Goal: Browse casually: Explore the website without a specific task or goal

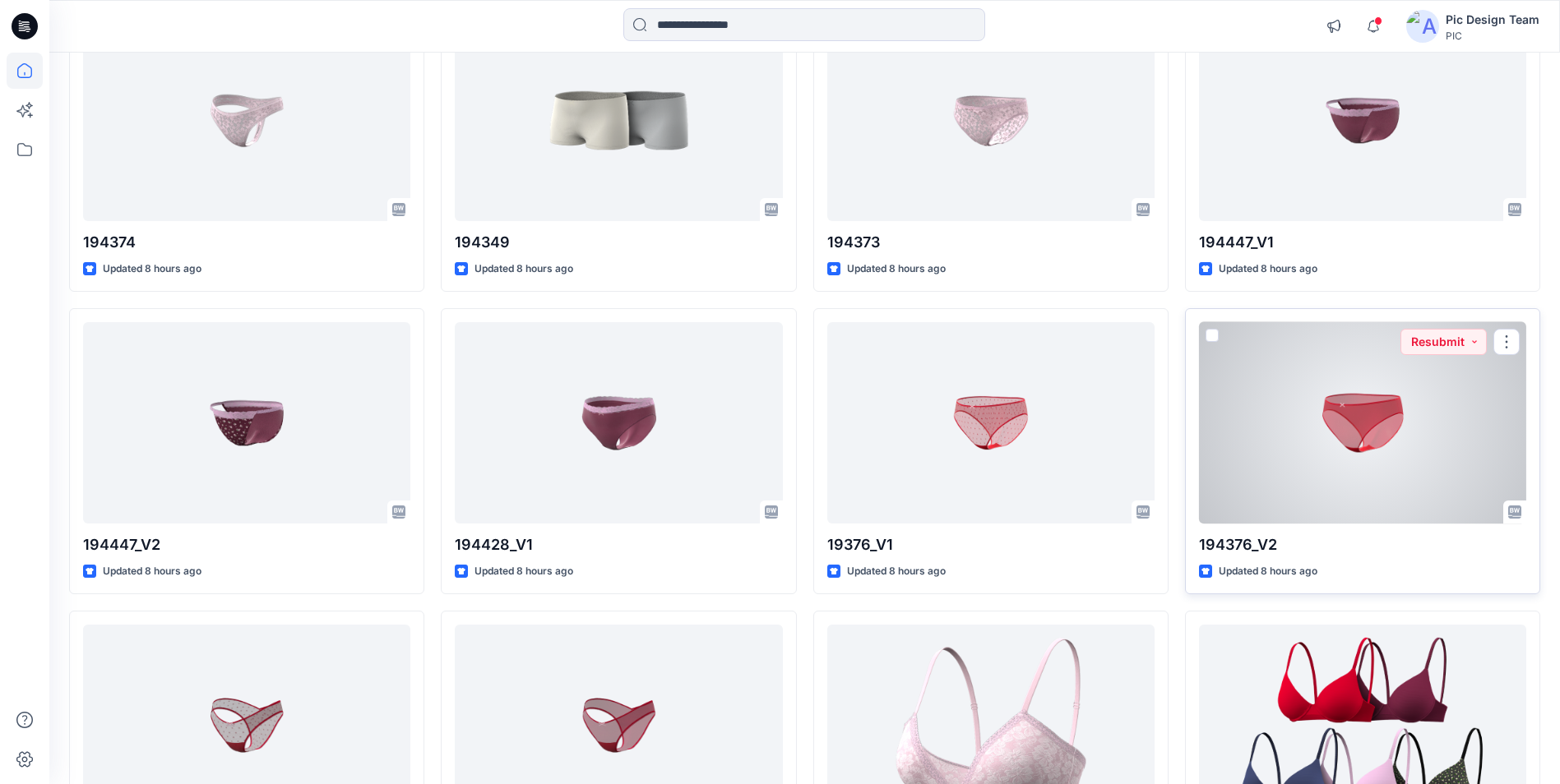
scroll to position [499, 0]
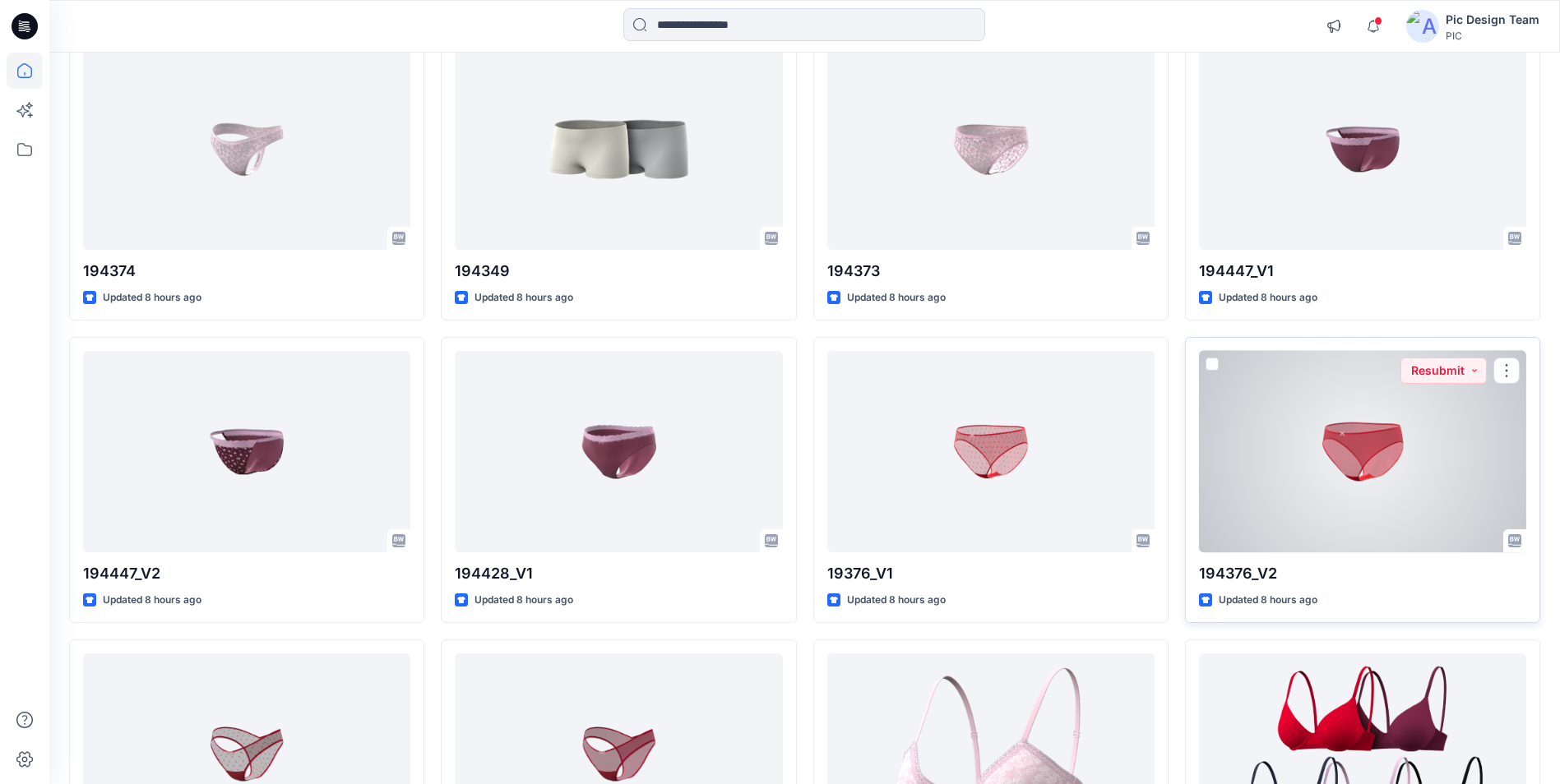
click at [1376, 448] on div at bounding box center [1362, 451] width 327 height 201
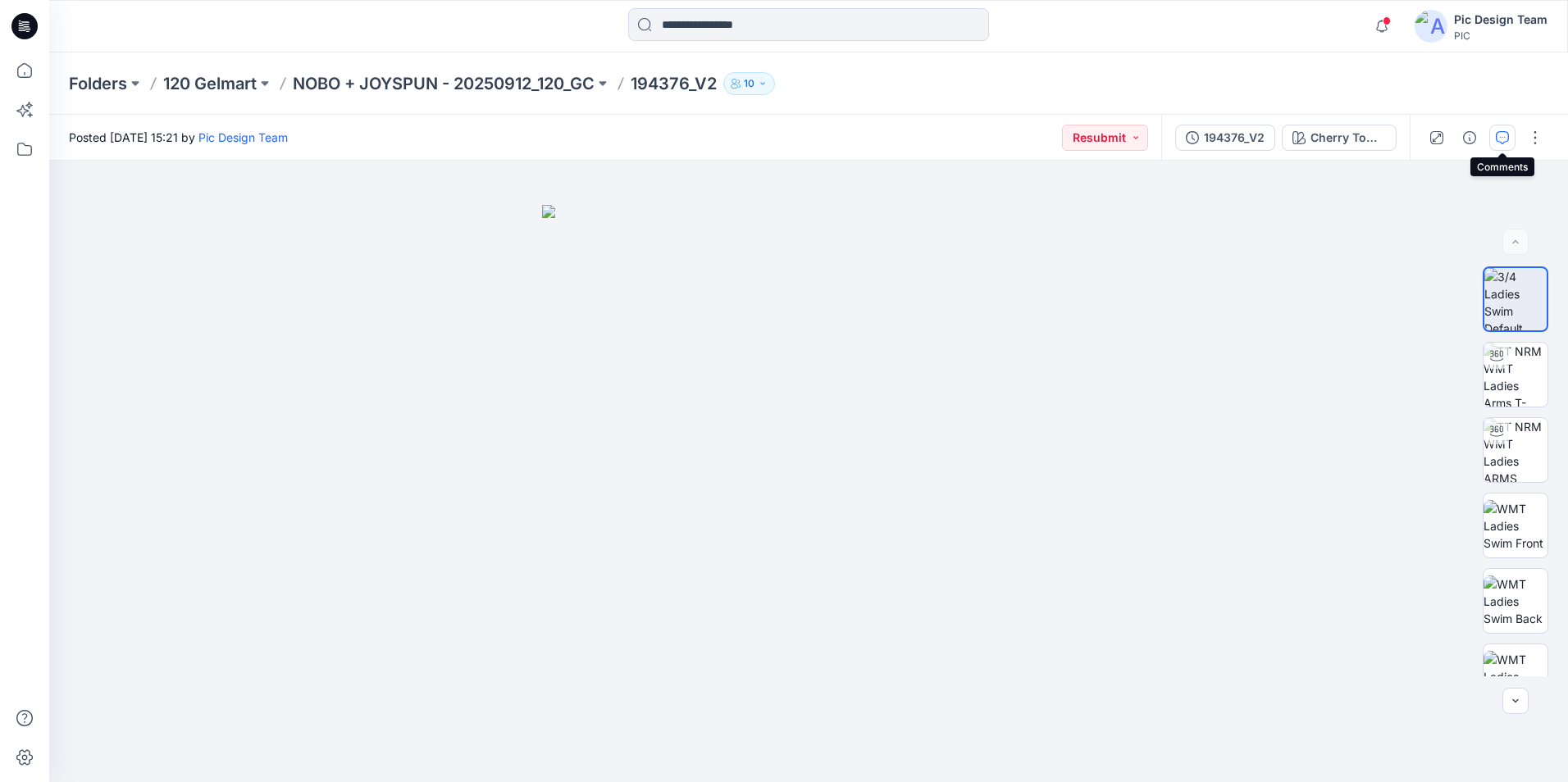
click at [1500, 140] on icon "button" at bounding box center [1503, 137] width 13 height 13
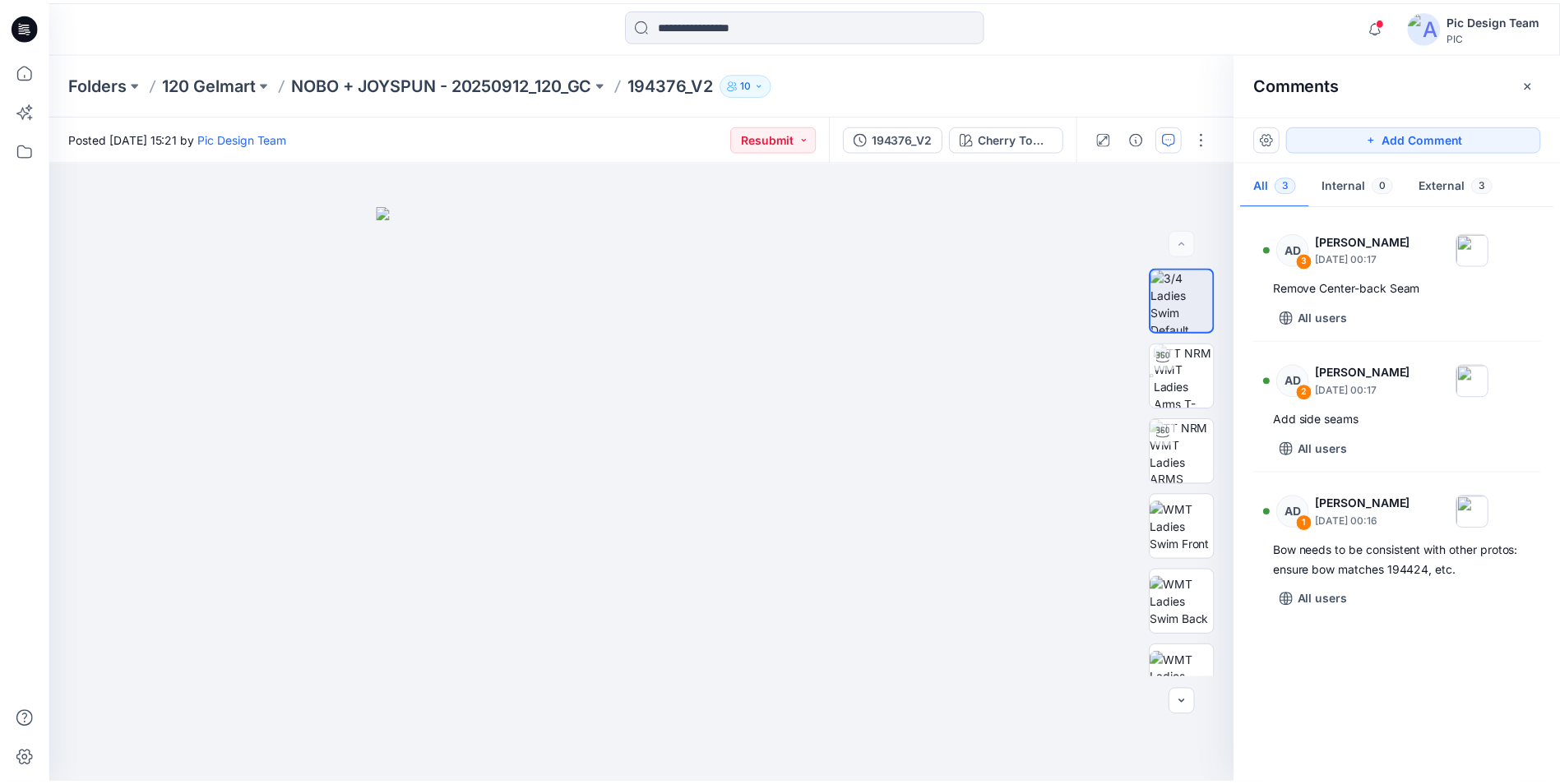
scroll to position [499, 0]
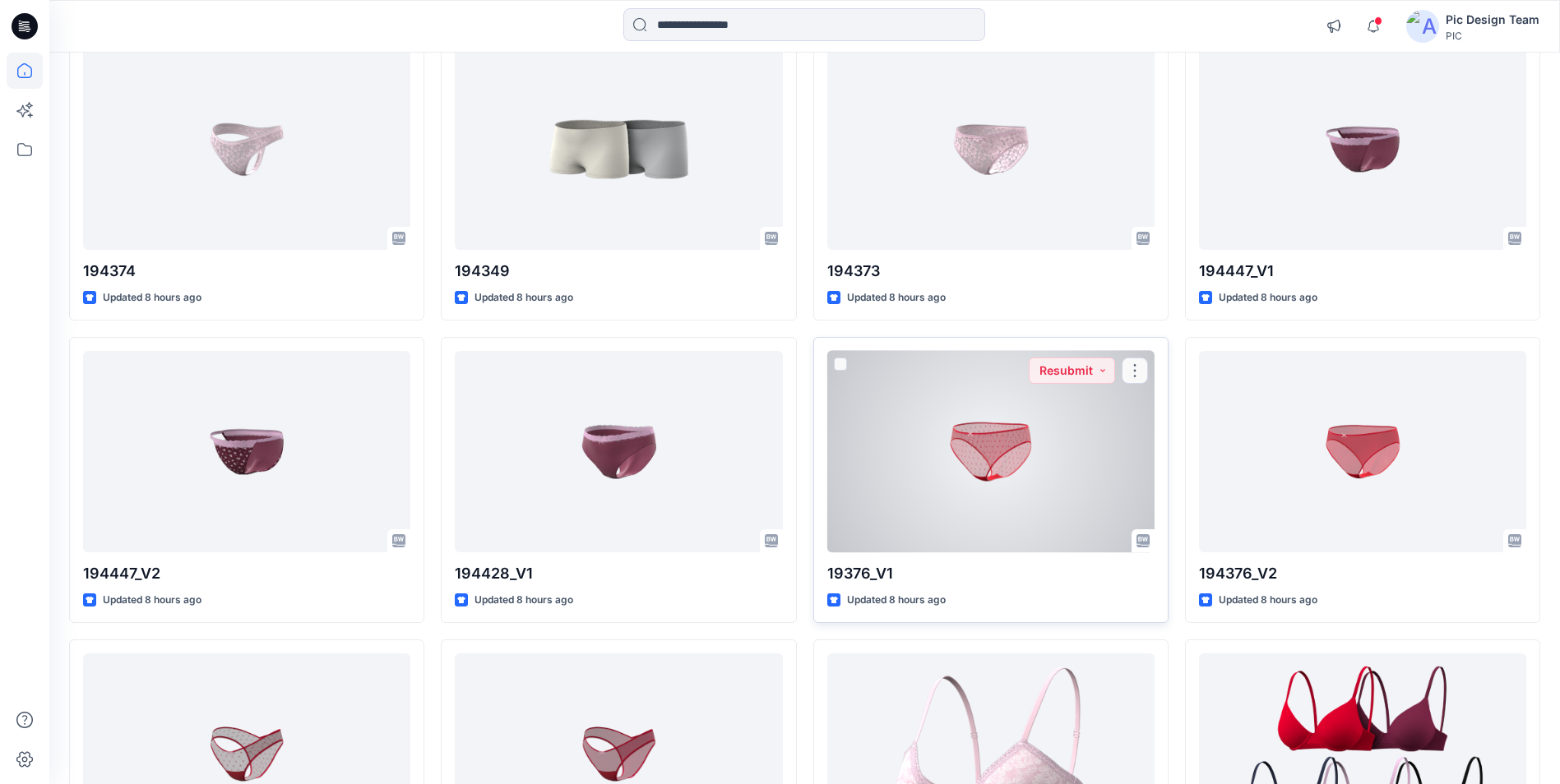
click at [941, 460] on div at bounding box center [990, 451] width 327 height 201
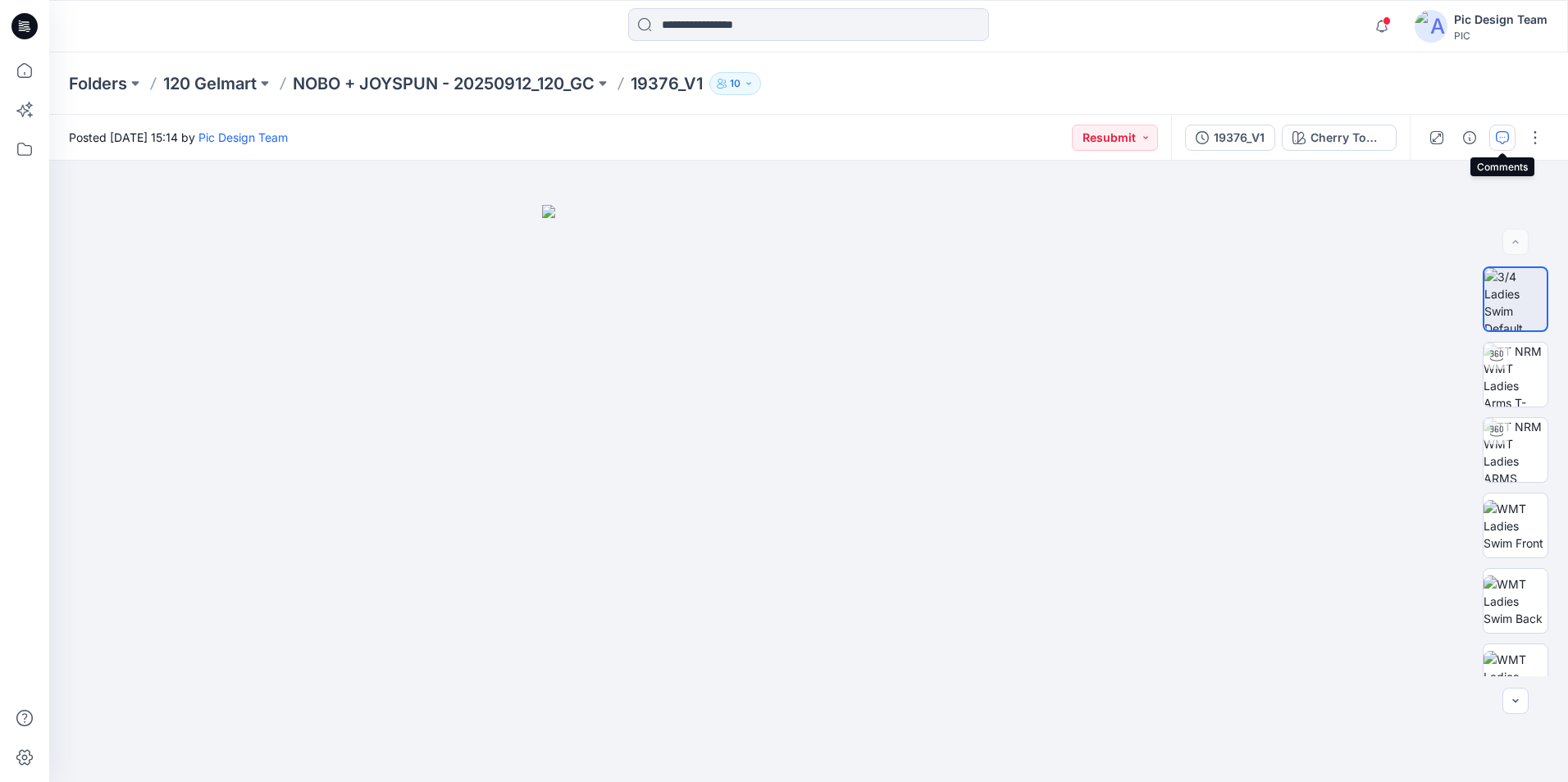
click at [1499, 142] on icon "button" at bounding box center [1503, 137] width 13 height 13
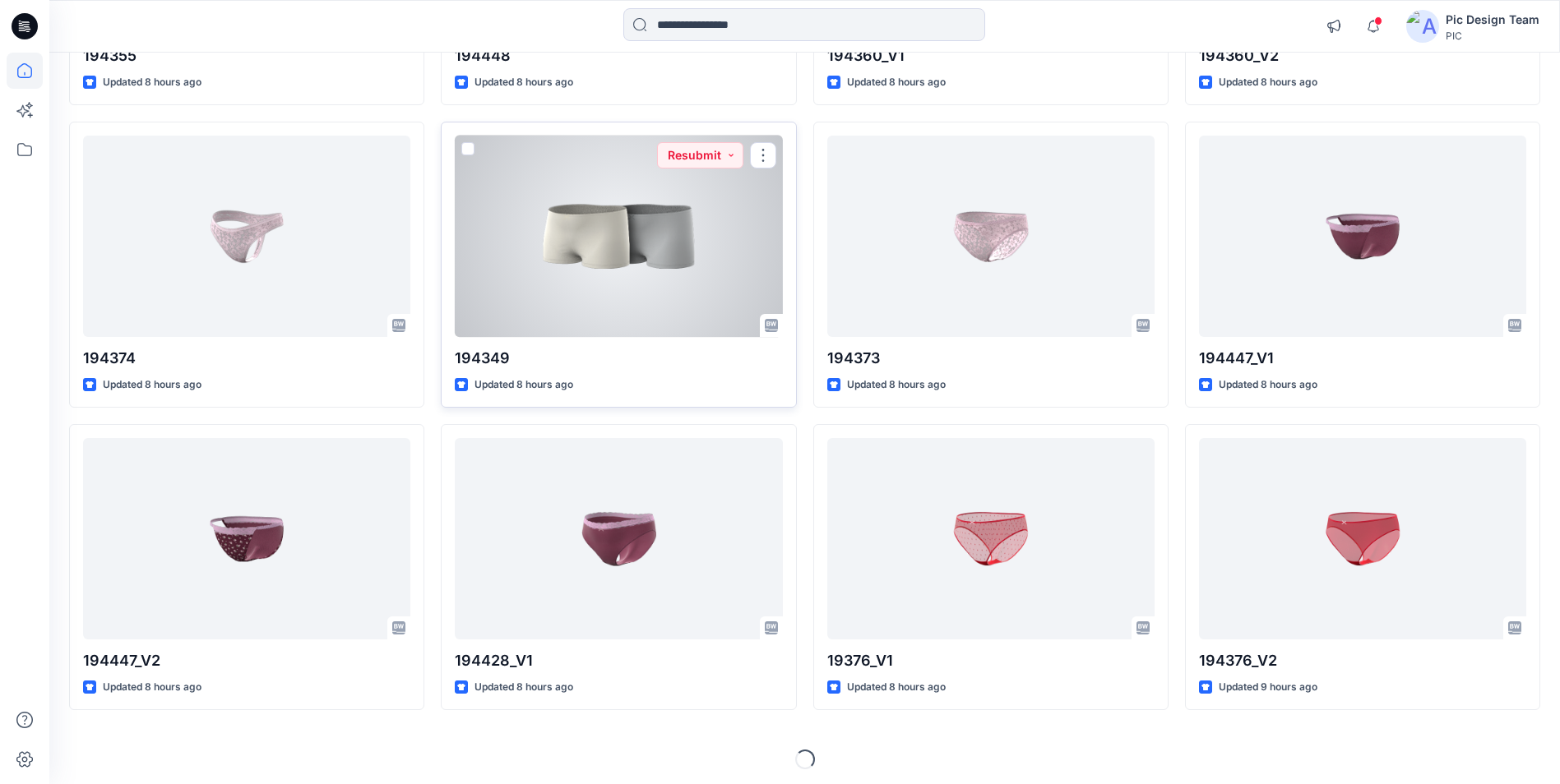
scroll to position [417, 0]
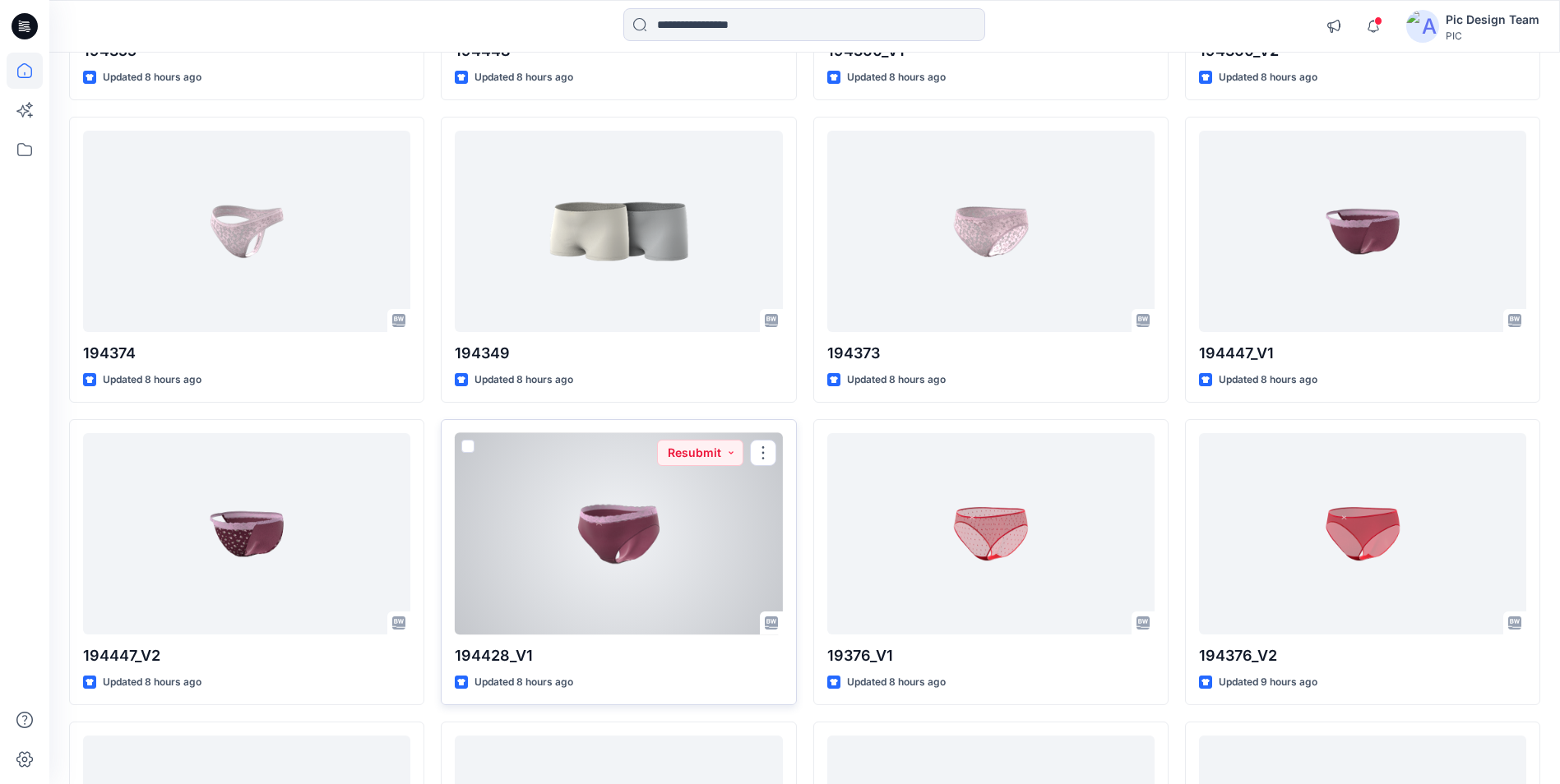
click at [632, 546] on div at bounding box center [618, 533] width 327 height 201
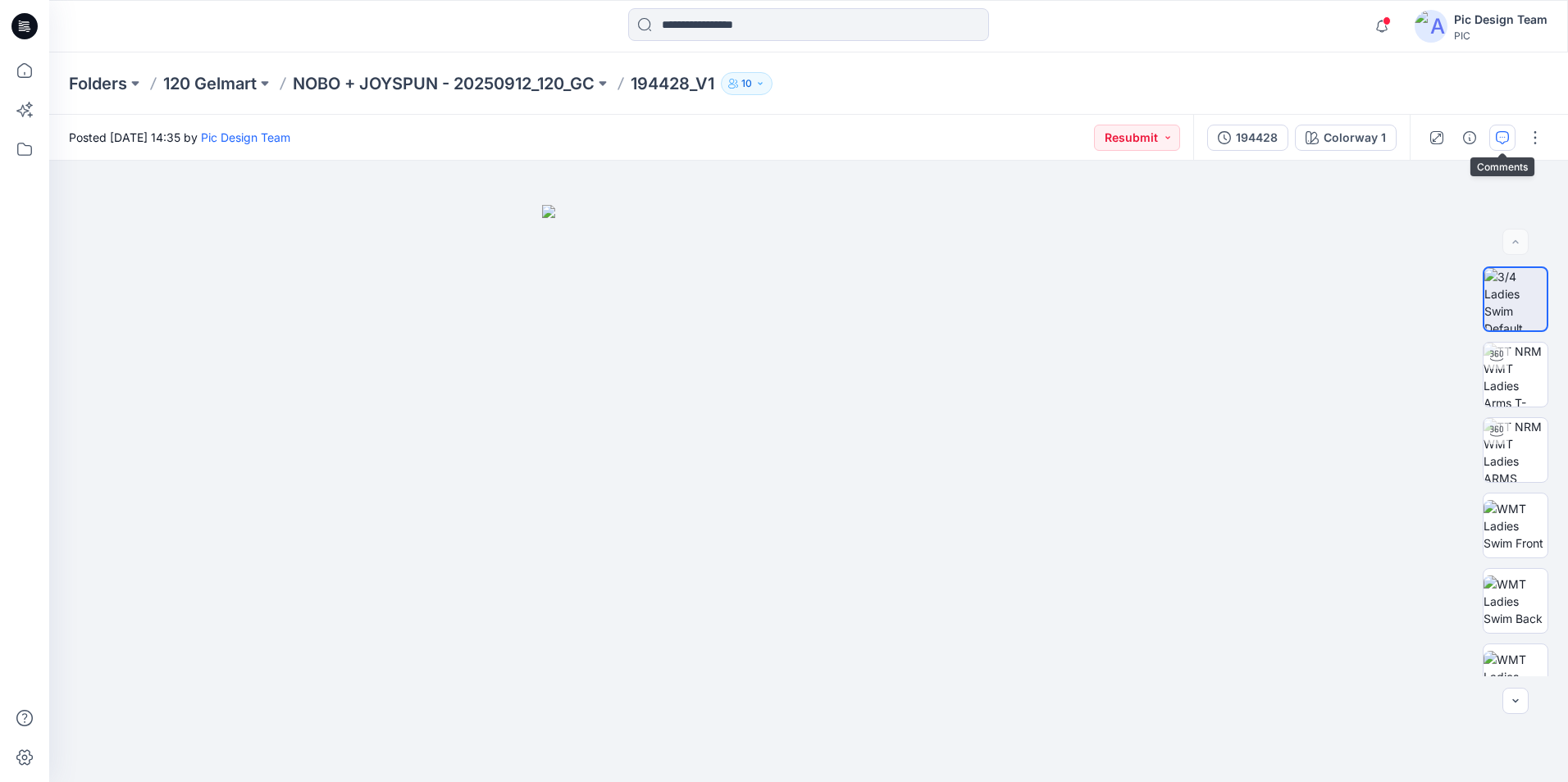
click at [1493, 132] on button "button" at bounding box center [1503, 137] width 26 height 26
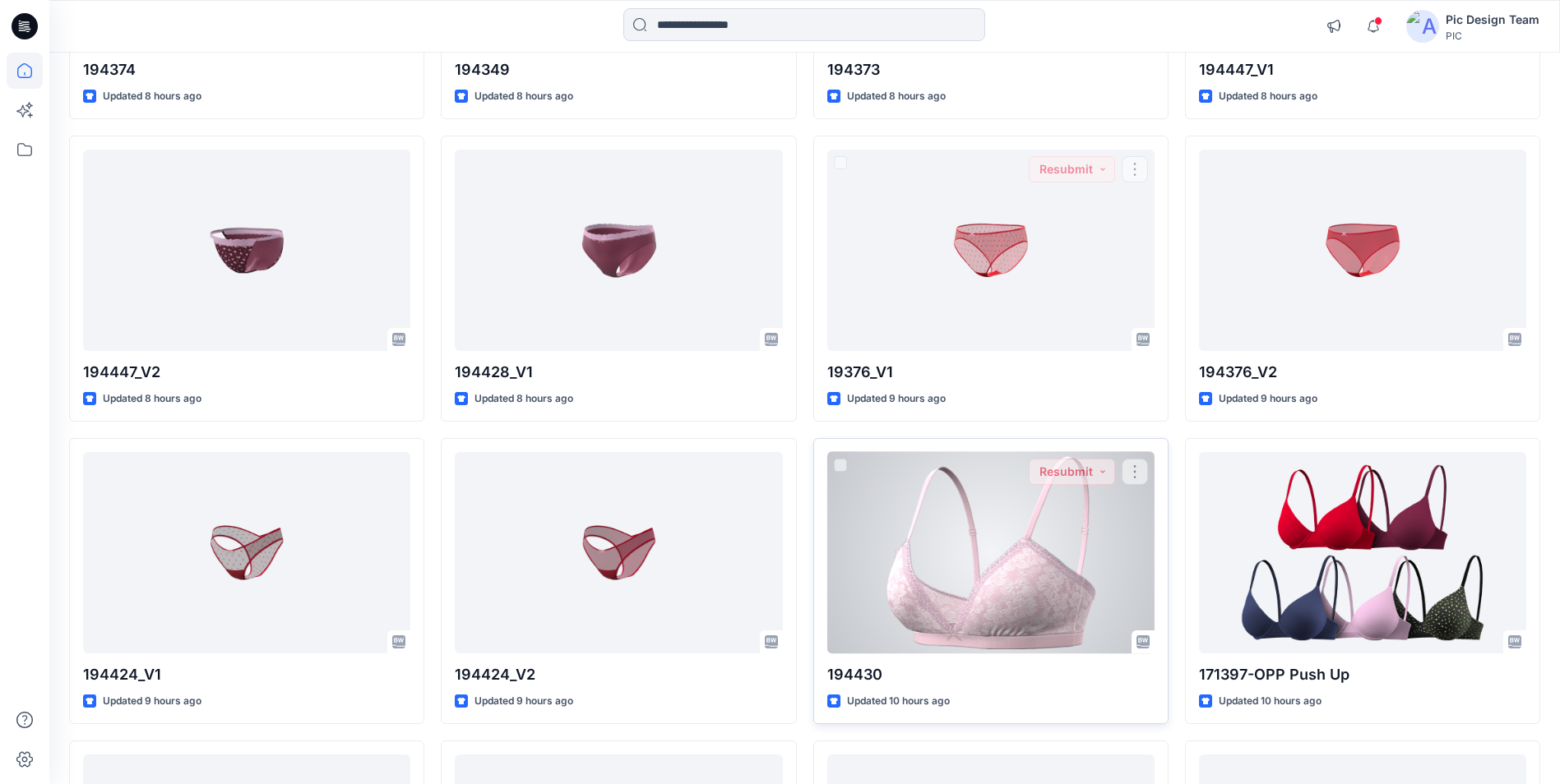
scroll to position [828, 0]
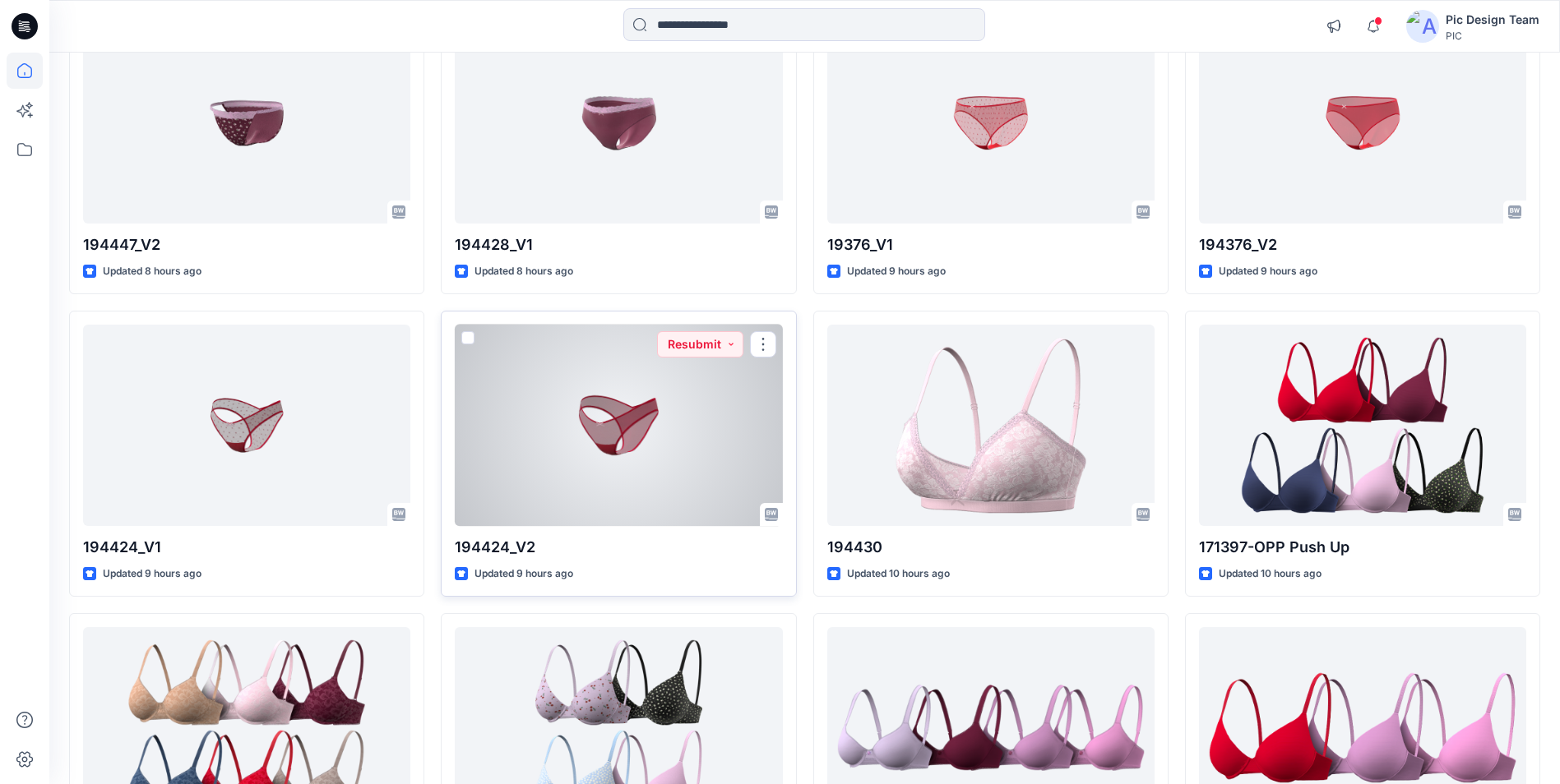
click at [590, 443] on div at bounding box center [618, 425] width 327 height 201
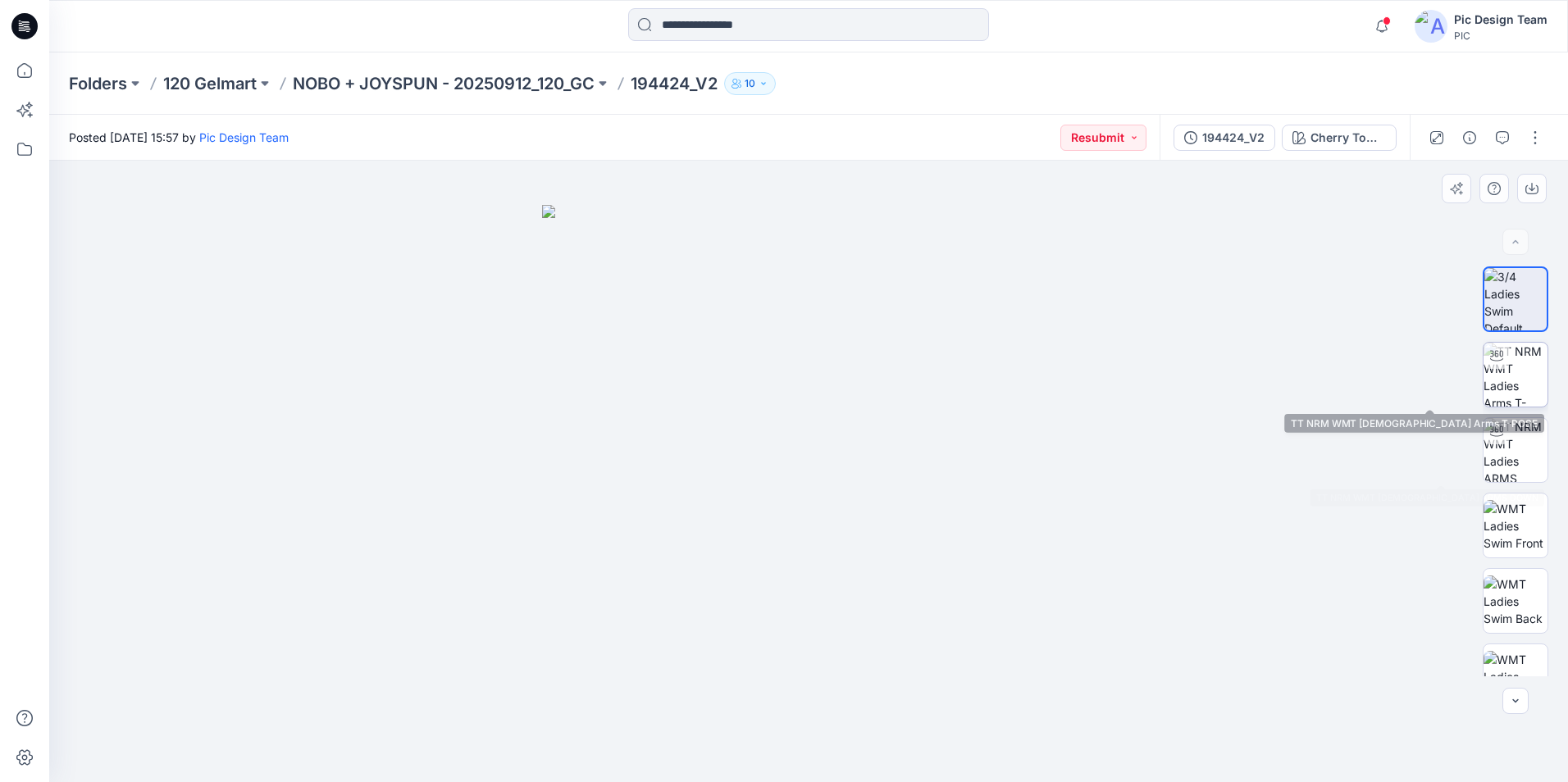
click at [1513, 380] on img at bounding box center [1515, 375] width 64 height 64
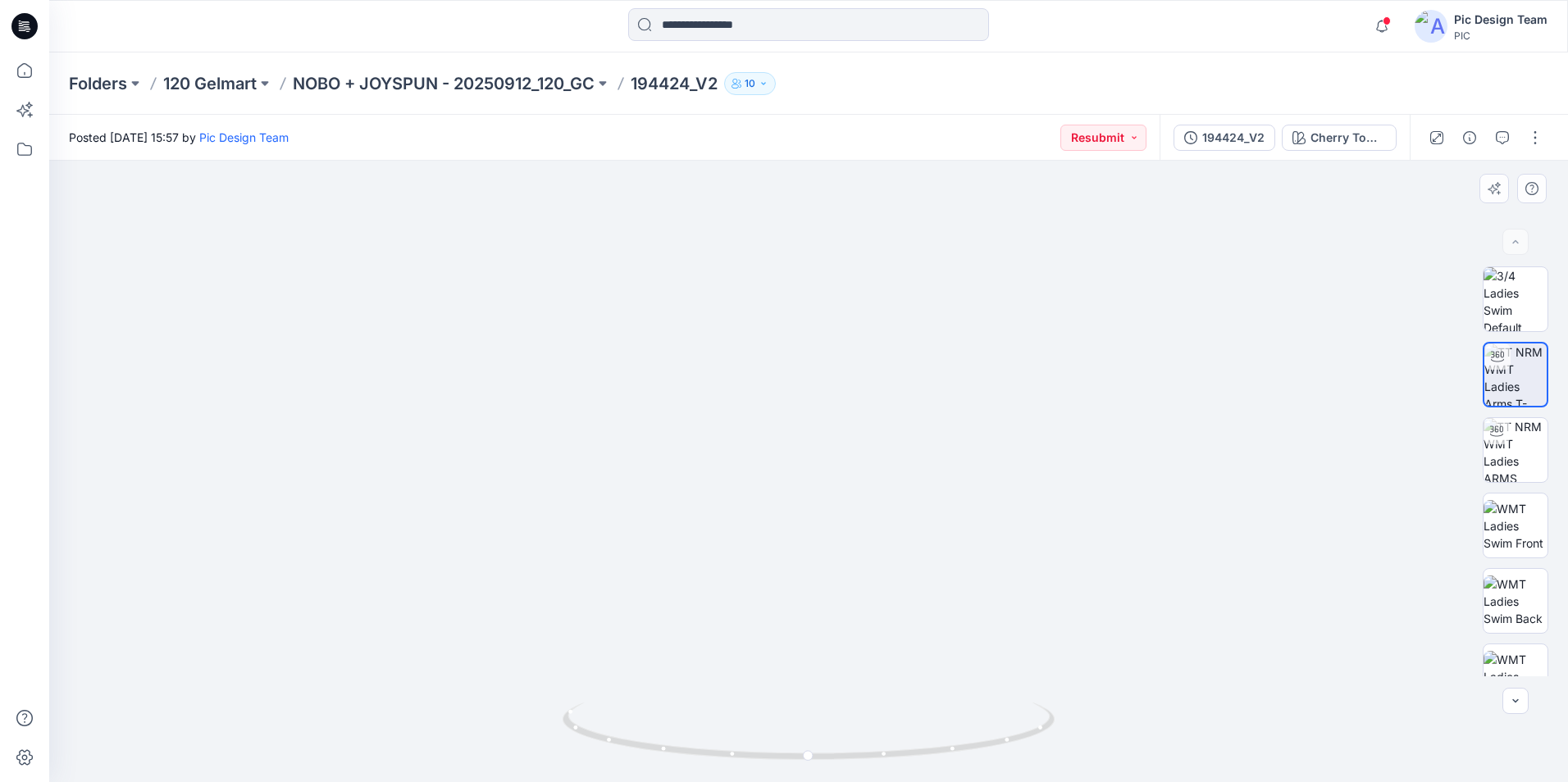
drag, startPoint x: 789, startPoint y: 498, endPoint x: 774, endPoint y: 324, distance: 174.6
drag, startPoint x: 809, startPoint y: 758, endPoint x: 1083, endPoint y: 714, distance: 277.5
click at [1083, 714] on div at bounding box center [809, 472] width 1519 height 622
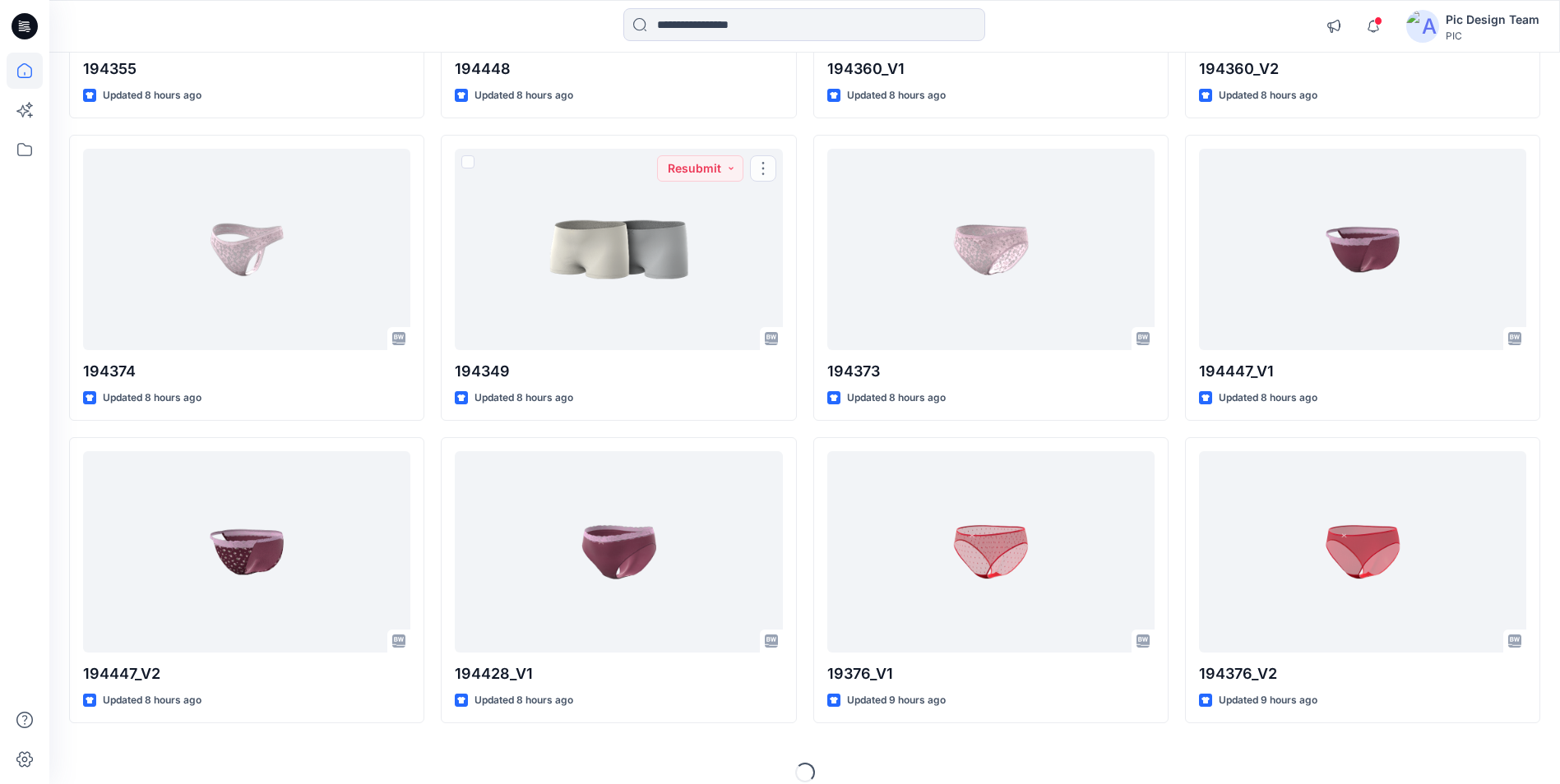
scroll to position [417, 0]
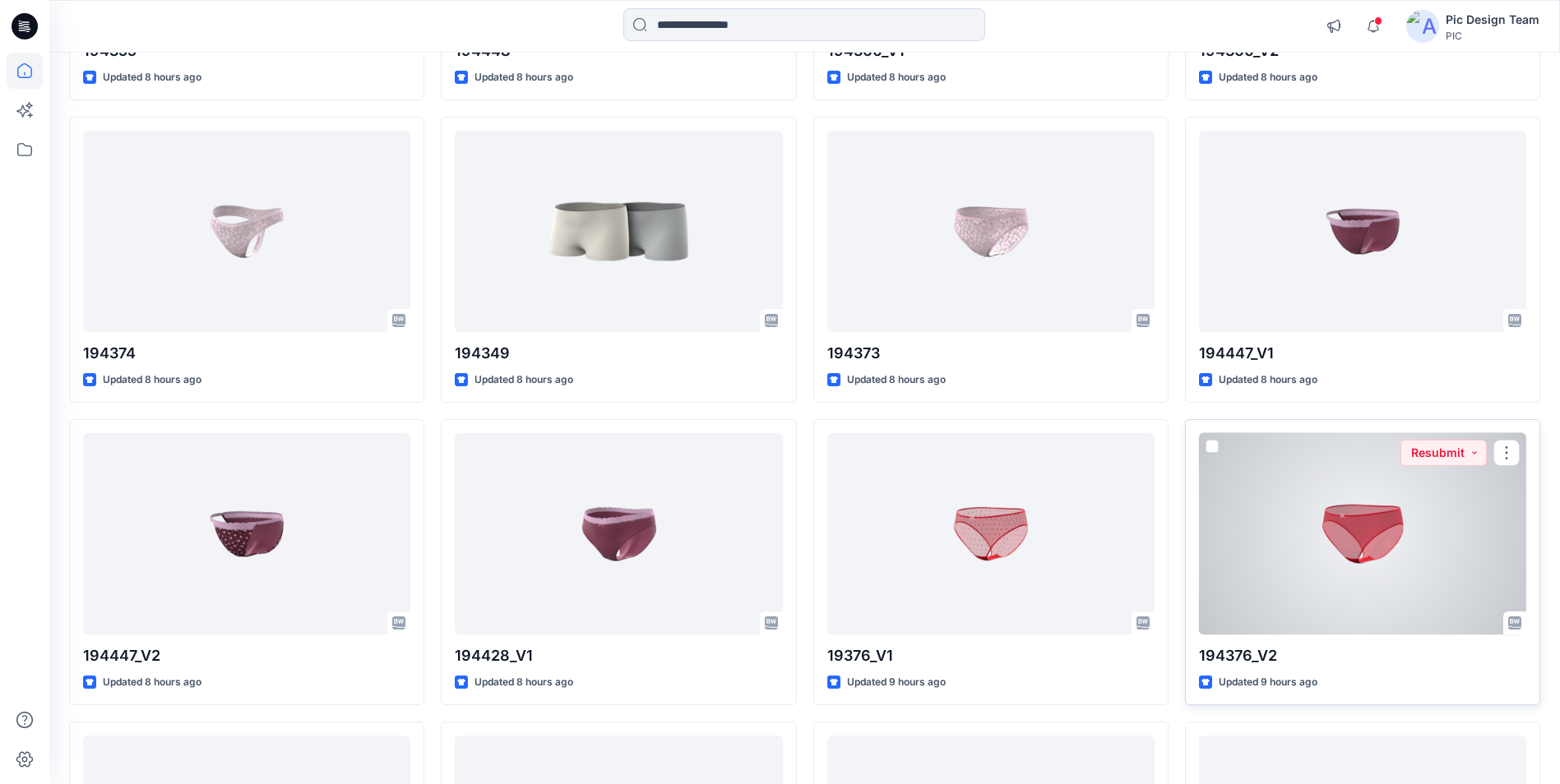
click at [775, 586] on div at bounding box center [1362, 533] width 327 height 201
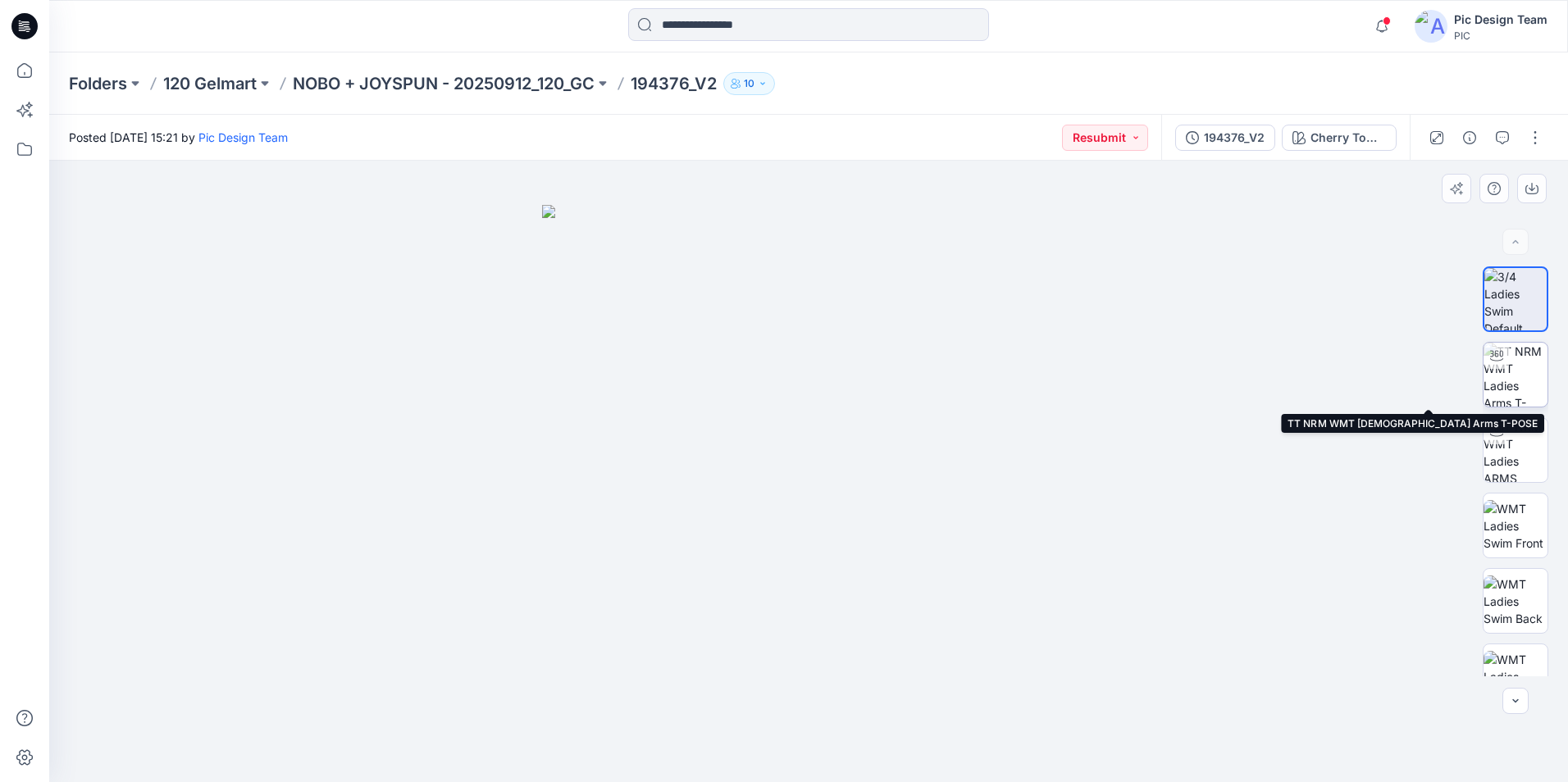
click at [773, 371] on img at bounding box center [1515, 375] width 64 height 64
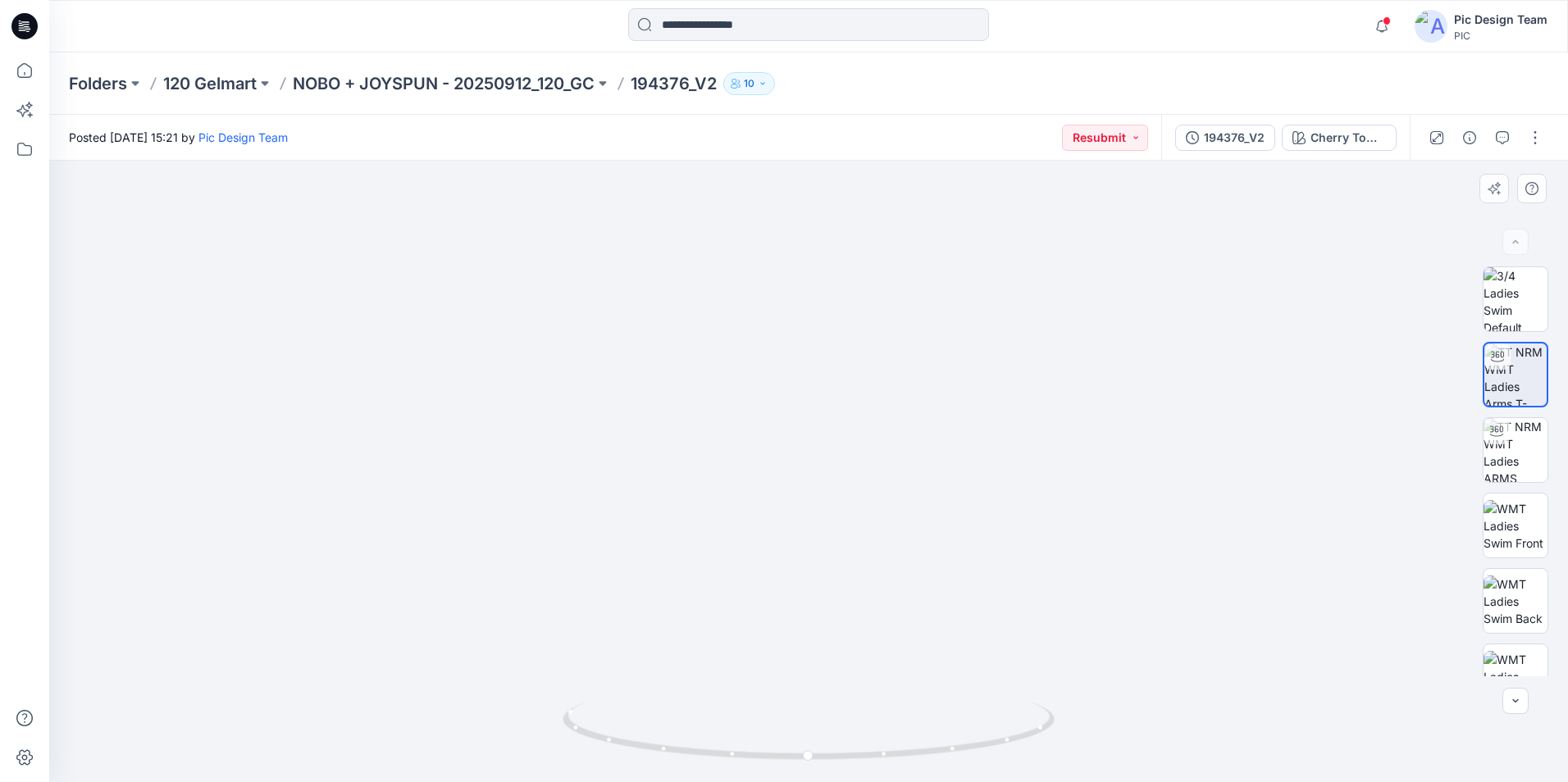
drag, startPoint x: 648, startPoint y: 567, endPoint x: 622, endPoint y: 458, distance: 112.1
drag, startPoint x: 810, startPoint y: 757, endPoint x: 1100, endPoint y: 756, distance: 290.0
click at [773, 727] on div at bounding box center [809, 472] width 1519 height 622
